Goal: Transaction & Acquisition: Book appointment/travel/reservation

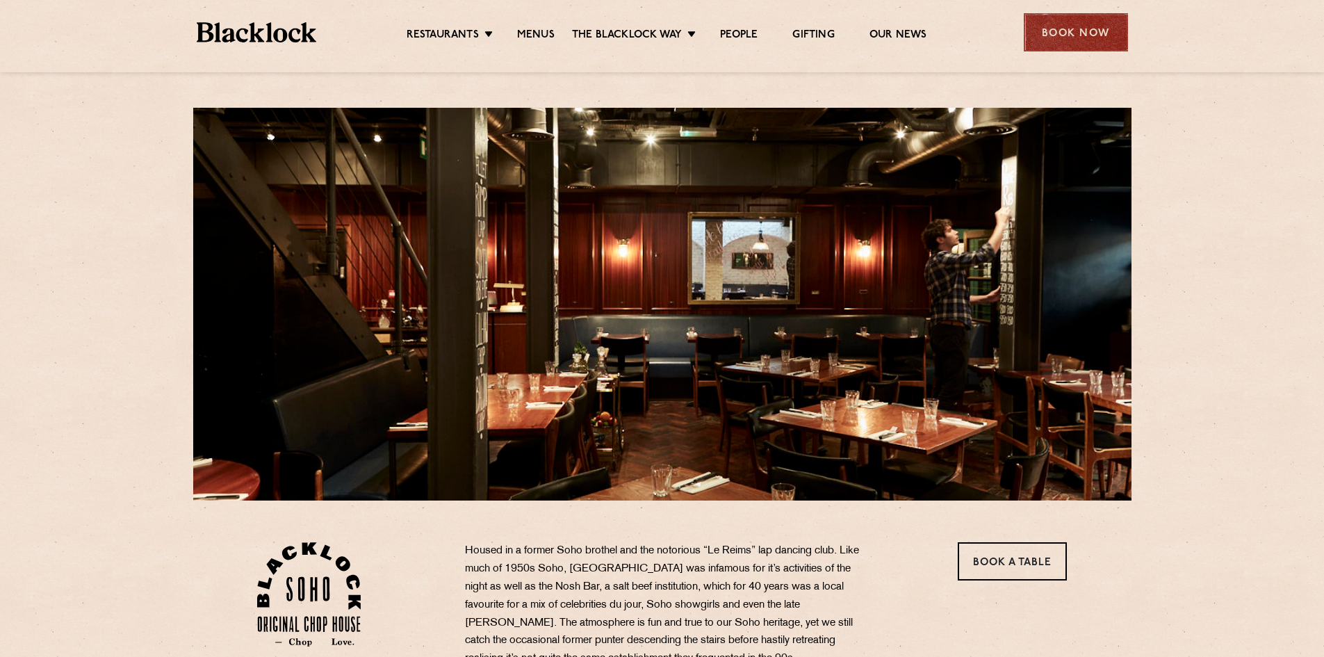
click at [1093, 40] on div "Book Now" at bounding box center [1076, 32] width 104 height 38
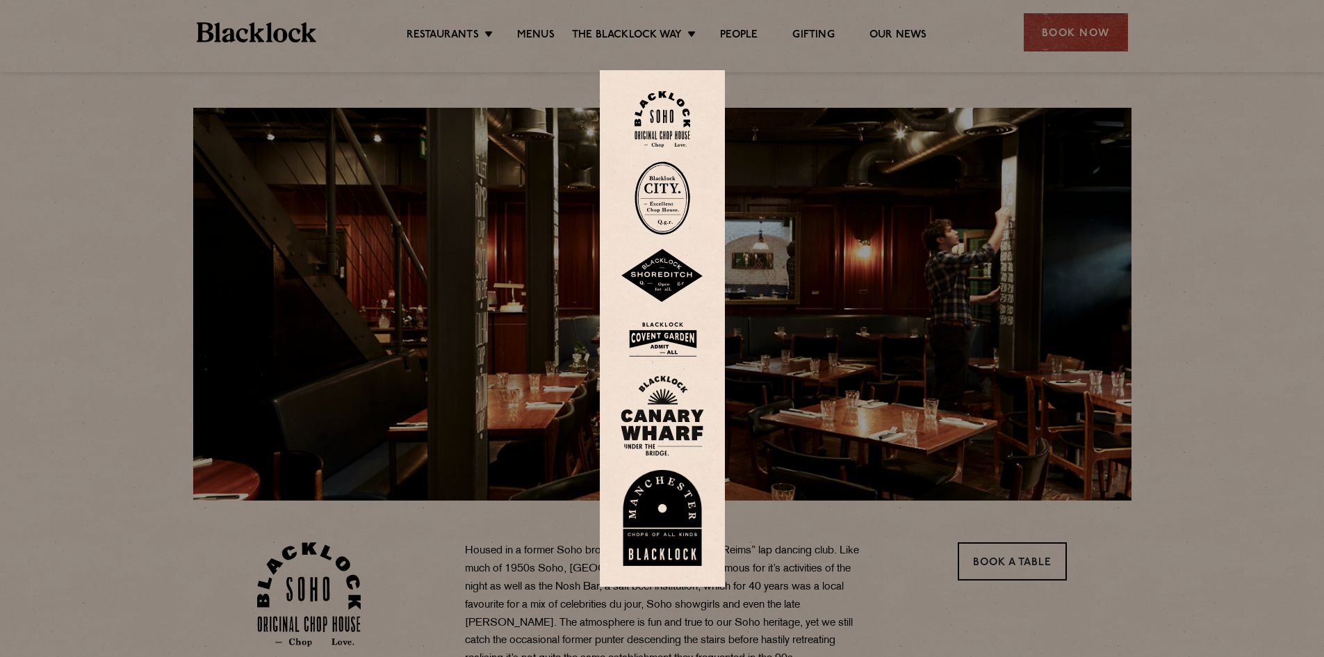
click at [673, 113] on img at bounding box center [663, 119] width 56 height 56
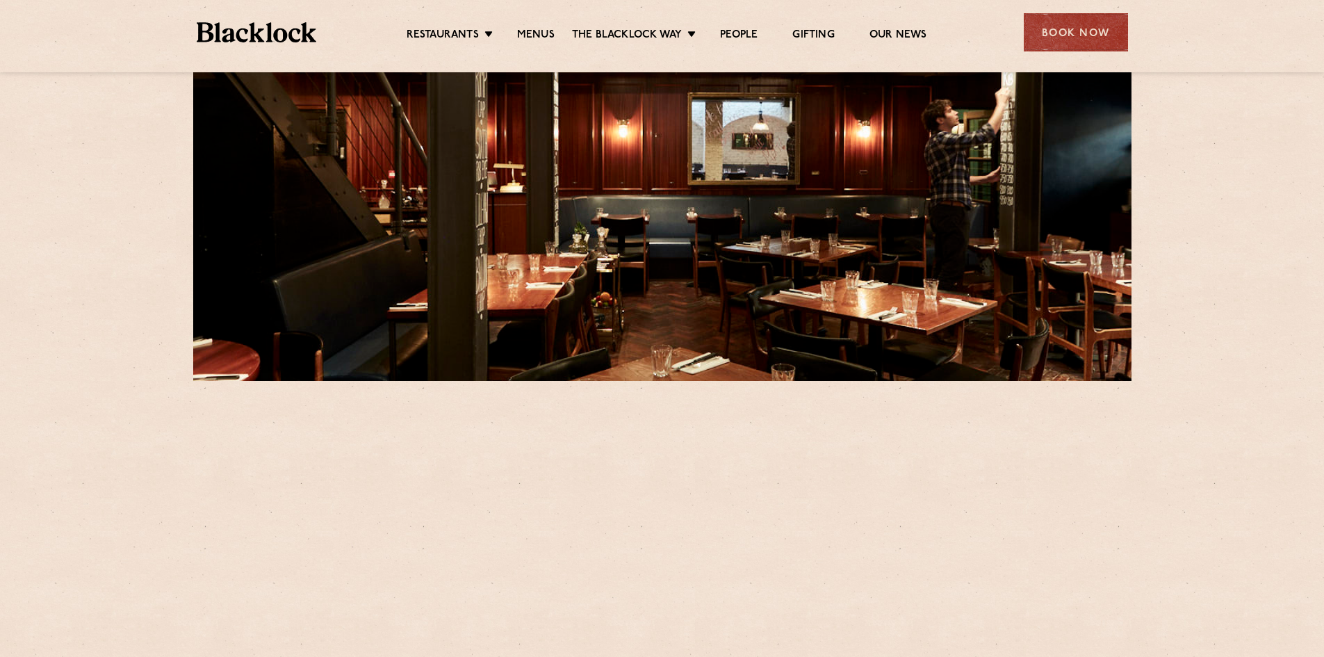
scroll to position [347, 0]
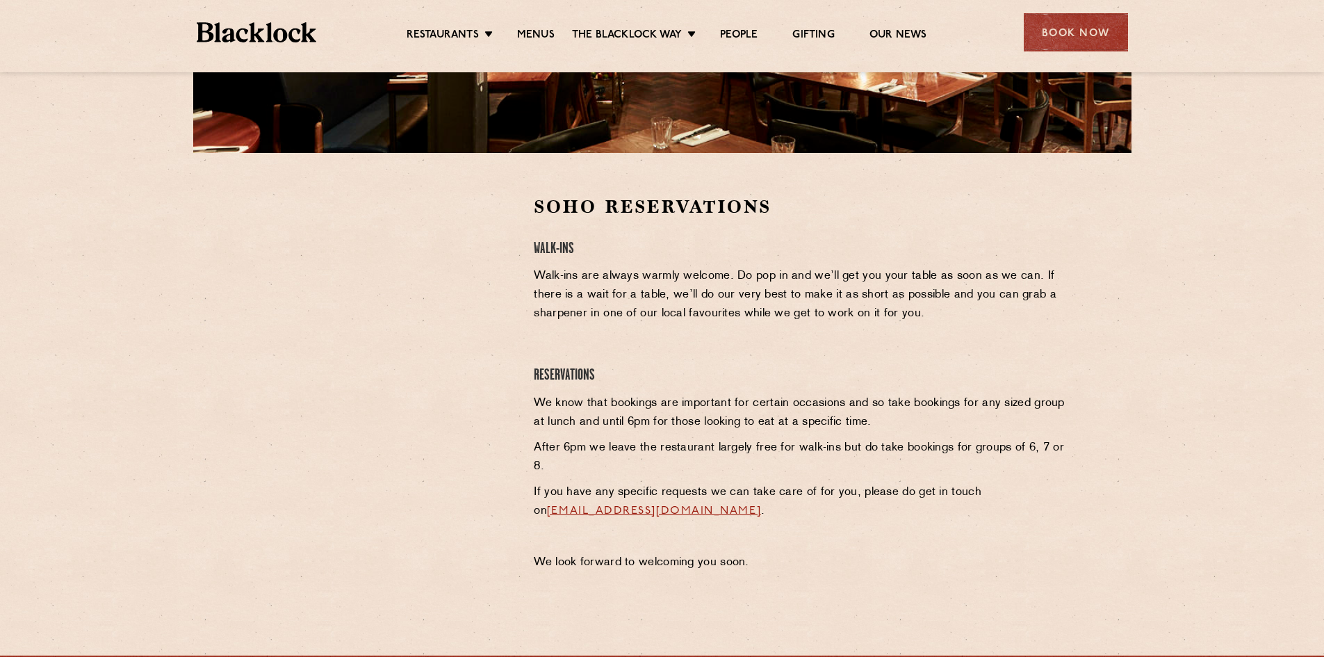
click at [496, 233] on div at bounding box center [385, 299] width 256 height 209
